Goal: Information Seeking & Learning: Learn about a topic

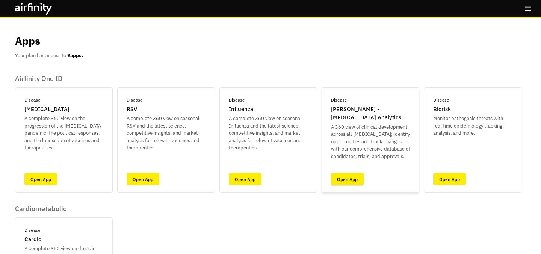
click at [340, 174] on link "Open App" at bounding box center [347, 179] width 33 height 12
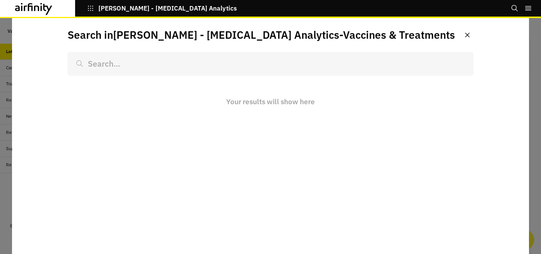
scroll to position [638, 225]
click at [211, 68] on input at bounding box center [271, 63] width 406 height 23
type input "g"
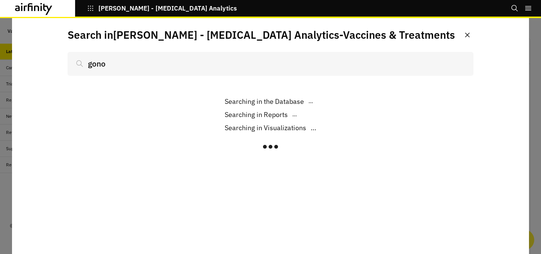
scroll to position [638, 225]
type input "gonor"
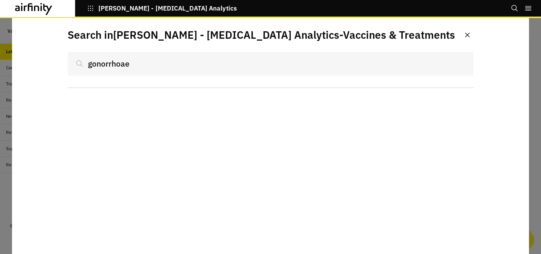
scroll to position [638, 225]
type input "gonorrho"
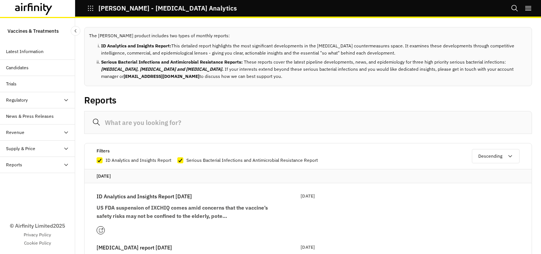
click at [203, 121] on input at bounding box center [308, 122] width 448 height 23
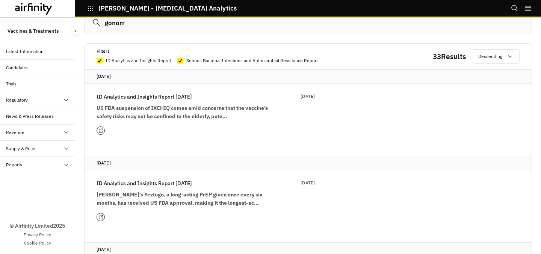
scroll to position [104, 0]
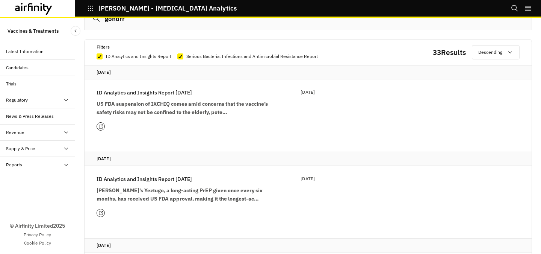
type input "gonorr"
click at [186, 190] on strong "[PERSON_NAME]’s Yeztugo, a long-acting PrEP given once every six months, has re…" at bounding box center [180, 194] width 166 height 15
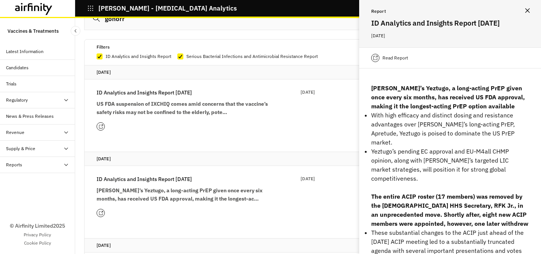
click at [386, 55] on p "Read Report" at bounding box center [395, 58] width 26 height 8
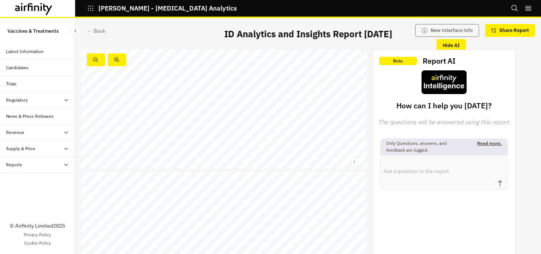
scroll to position [137, 0]
click at [146, 205] on link at bounding box center [132, 207] width 62 height 4
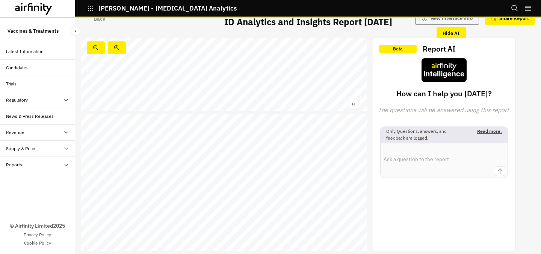
scroll to position [2528, 0]
click at [100, 21] on div "← Back" at bounding box center [96, 19] width 18 height 8
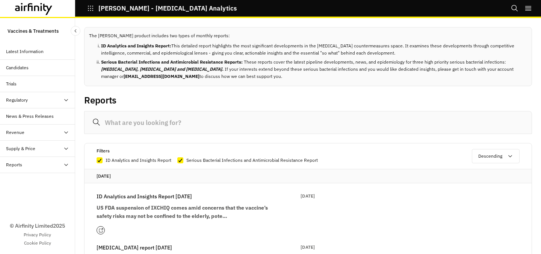
click at [185, 121] on input at bounding box center [308, 122] width 448 height 23
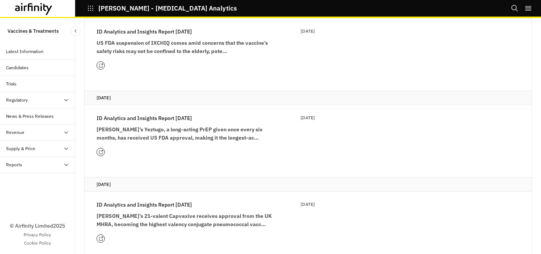
scroll to position [176, 0]
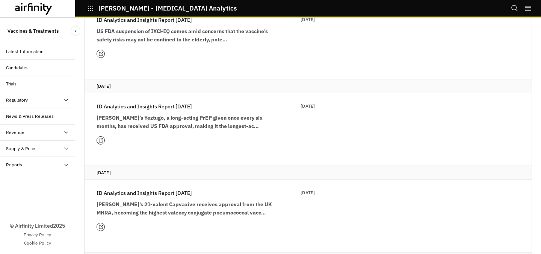
type input "gonorrh"
click at [213, 200] on p "[PERSON_NAME]’s 21-valent Capvaxive receives approval from the UK MHRA, becomin…" at bounding box center [187, 208] width 180 height 17
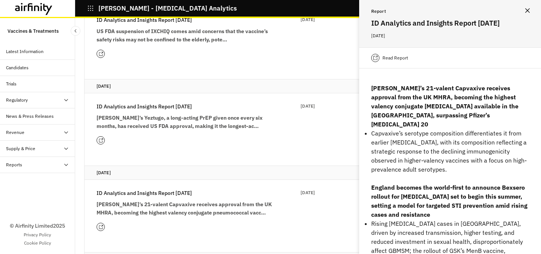
click at [386, 60] on p "Read Report" at bounding box center [395, 58] width 26 height 8
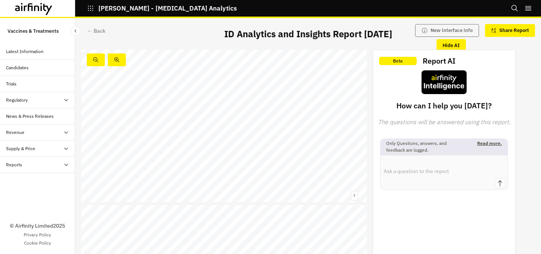
scroll to position [173, 0]
click at [169, 142] on link at bounding box center [153, 143] width 90 height 5
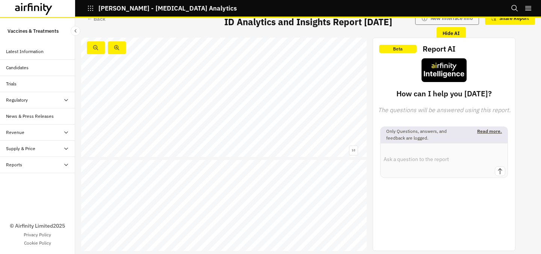
scroll to position [1503, 0]
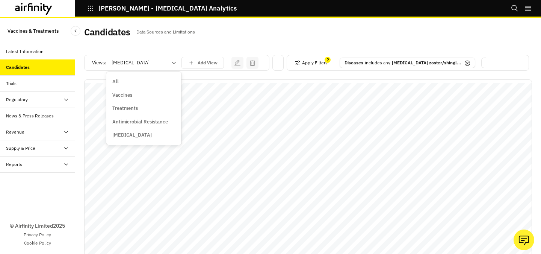
click at [167, 59] on div at bounding box center [140, 62] width 56 height 9
click at [138, 92] on div "Vaccines" at bounding box center [143, 95] width 63 height 8
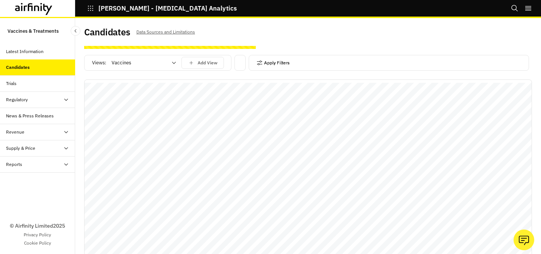
click at [257, 66] on button "Apply Filters" at bounding box center [273, 63] width 33 height 12
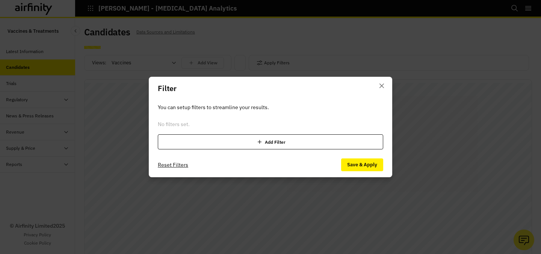
click at [249, 136] on div "Add Filter" at bounding box center [270, 141] width 225 height 15
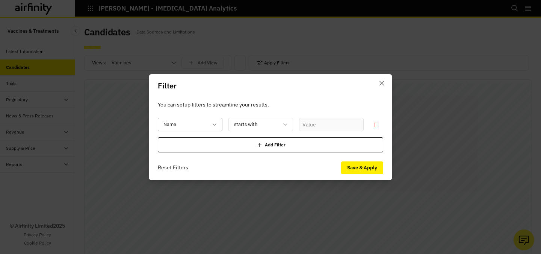
click at [215, 129] on div "Name" at bounding box center [190, 125] width 65 height 14
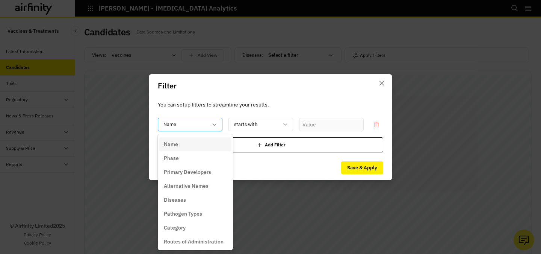
type input "d"
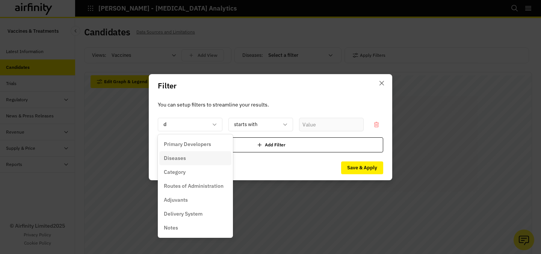
click at [188, 161] on div "Diseases" at bounding box center [195, 158] width 63 height 8
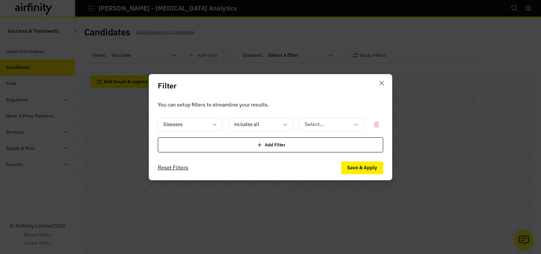
click at [295, 124] on div "Diseases includes all Select..." at bounding box center [270, 125] width 225 height 14
click at [306, 124] on div at bounding box center [327, 123] width 44 height 9
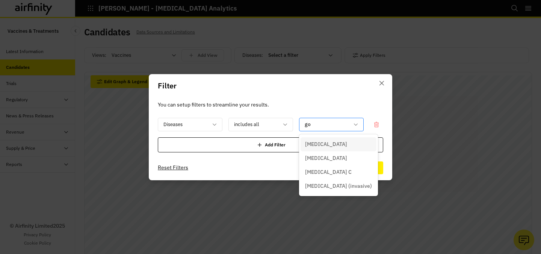
type input "gon"
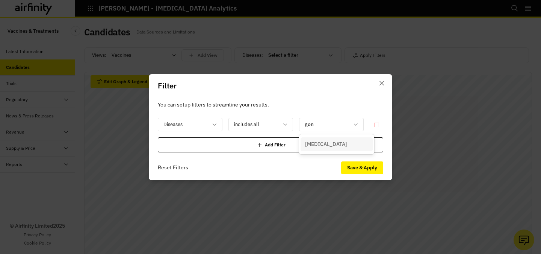
click at [344, 142] on div "Gonorrhea" at bounding box center [336, 144] width 63 height 8
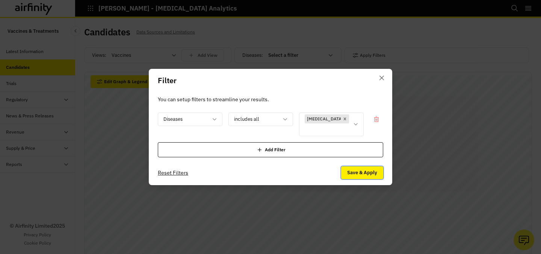
click at [355, 166] on button "Save & Apply" at bounding box center [362, 172] width 42 height 13
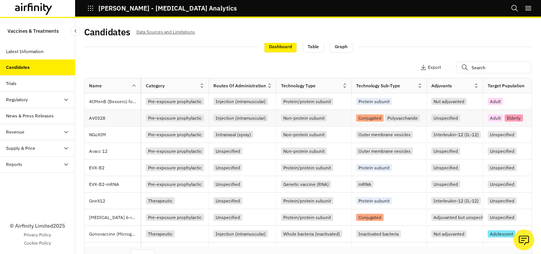
scroll to position [0, 343]
